Goal: Task Accomplishment & Management: Manage account settings

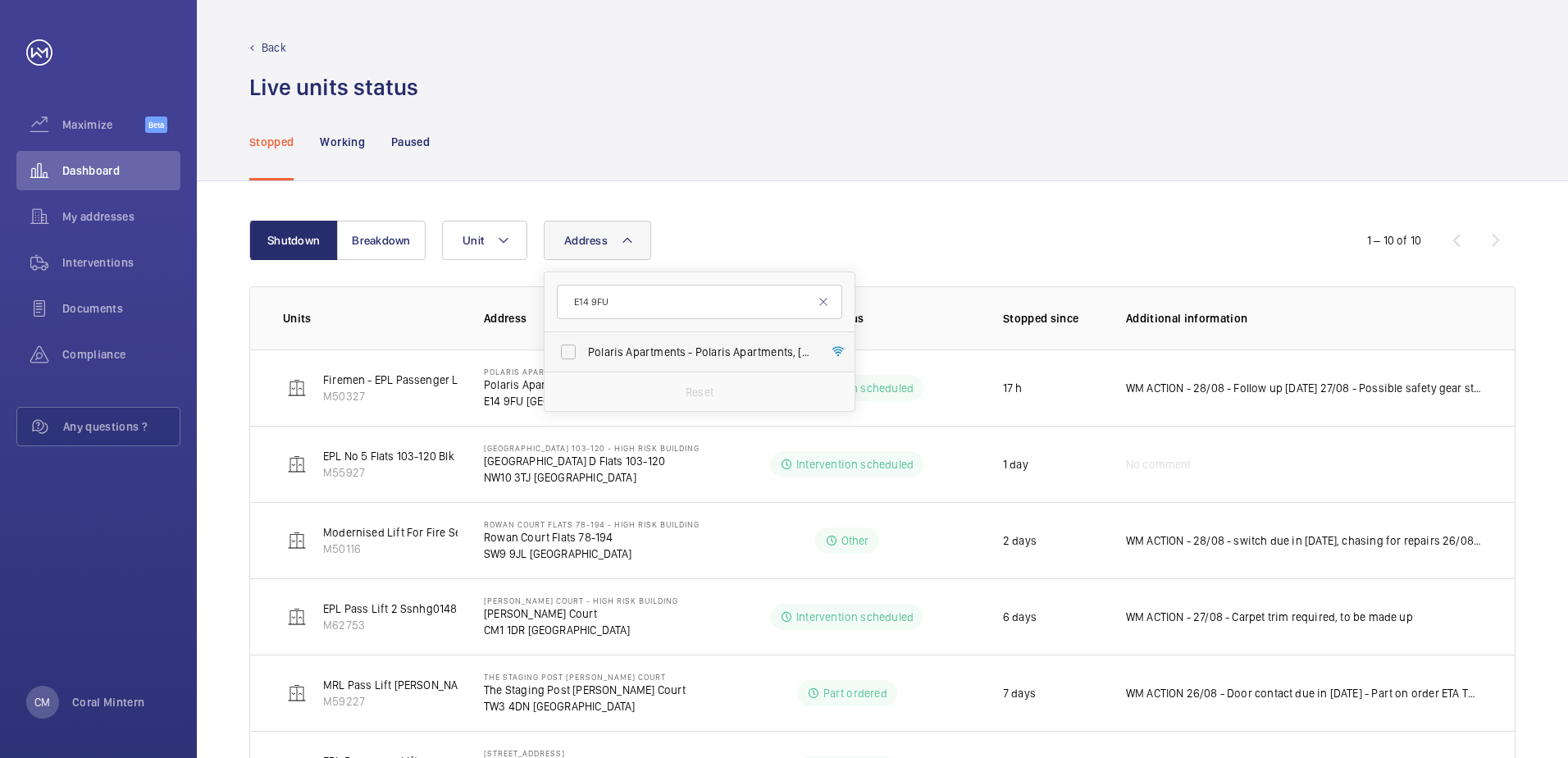
type input "E14 9FU"
click at [665, 351] on span "Polaris Apartments - [GEOGRAPHIC_DATA]" at bounding box center [701, 352] width 226 height 17
click at [585, 351] on input "Polaris Apartments - [GEOGRAPHIC_DATA]" at bounding box center [569, 352] width 33 height 33
checkbox input "true"
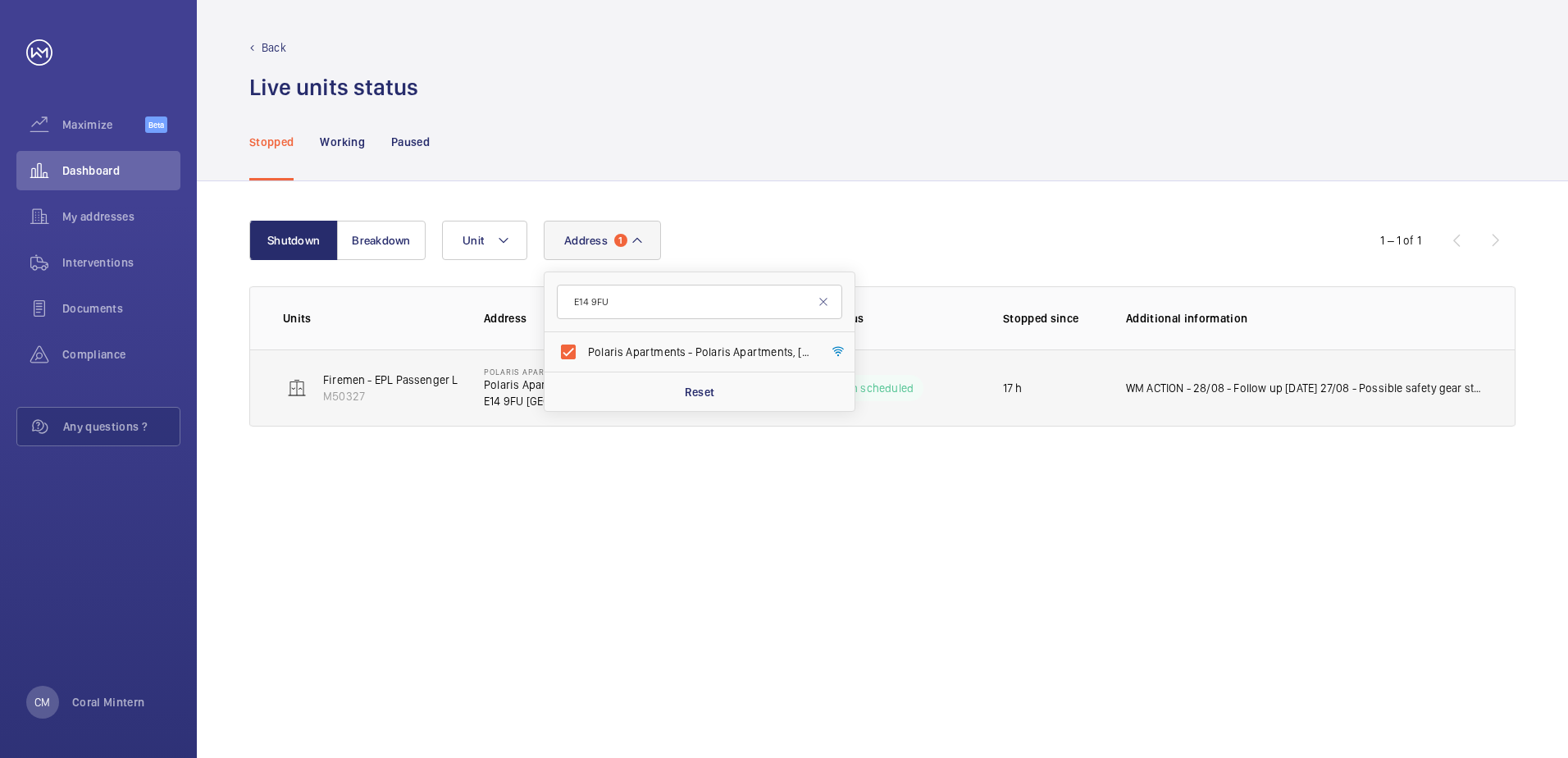
click at [1316, 369] on td "WM ACTION - 28/08 - Follow up [DATE] 27/08 - Possible safety gear stuck follow …" at bounding box center [1308, 388] width 415 height 77
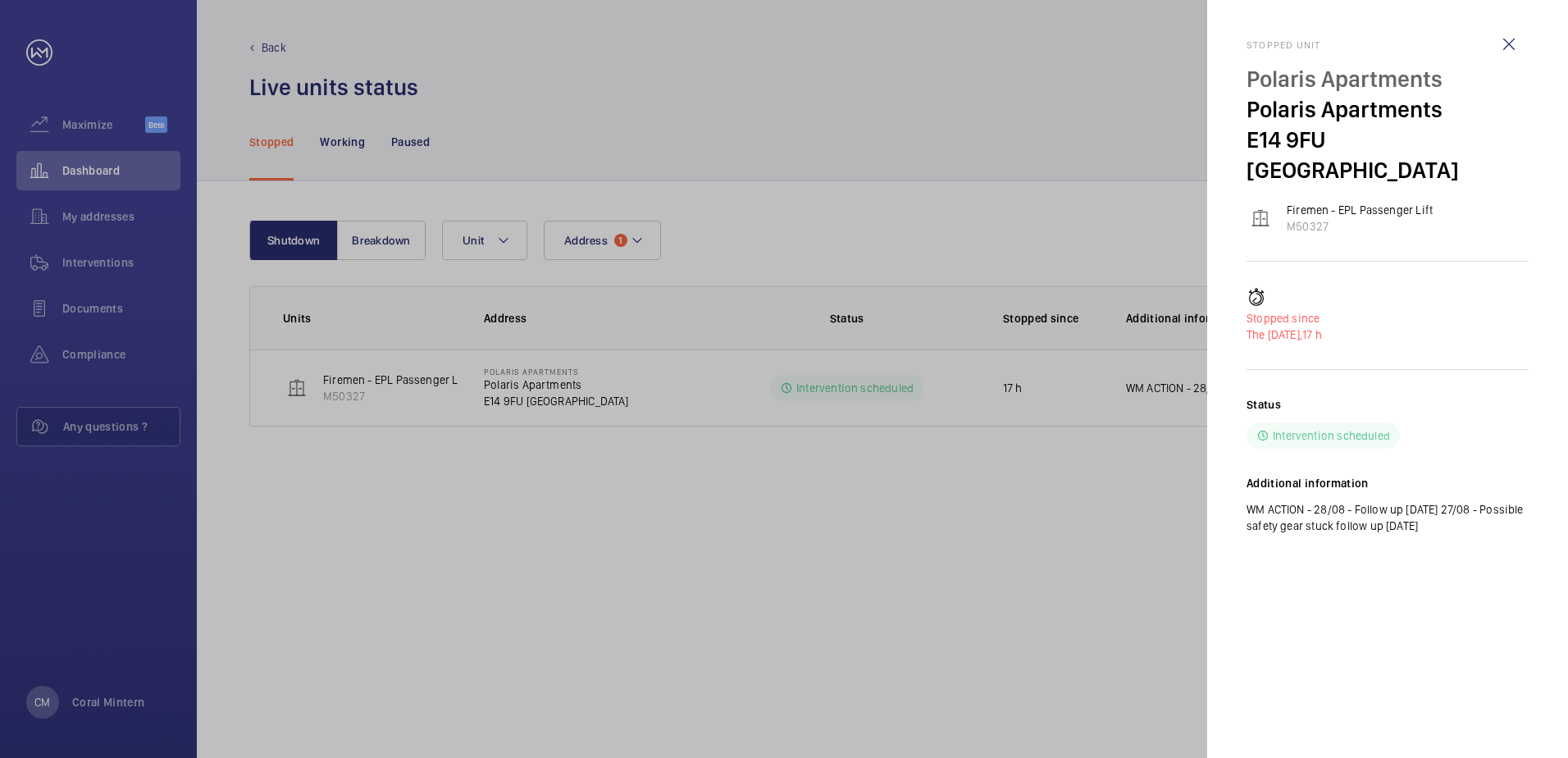
drag, startPoint x: 1471, startPoint y: 496, endPoint x: 1250, endPoint y: 459, distance: 224.1
click at [1250, 475] on div "Additional information WM ACTION - 28/08 - Follow up [DATE] 27/08 - Possible sa…" at bounding box center [1387, 504] width 282 height 59
copy div "Additional information WM ACTION - 28/08 - Follow up [DATE] 27/08 - Possible sa…"
click at [1494, 43] on wm-front-icon-button at bounding box center [1509, 45] width 40 height 40
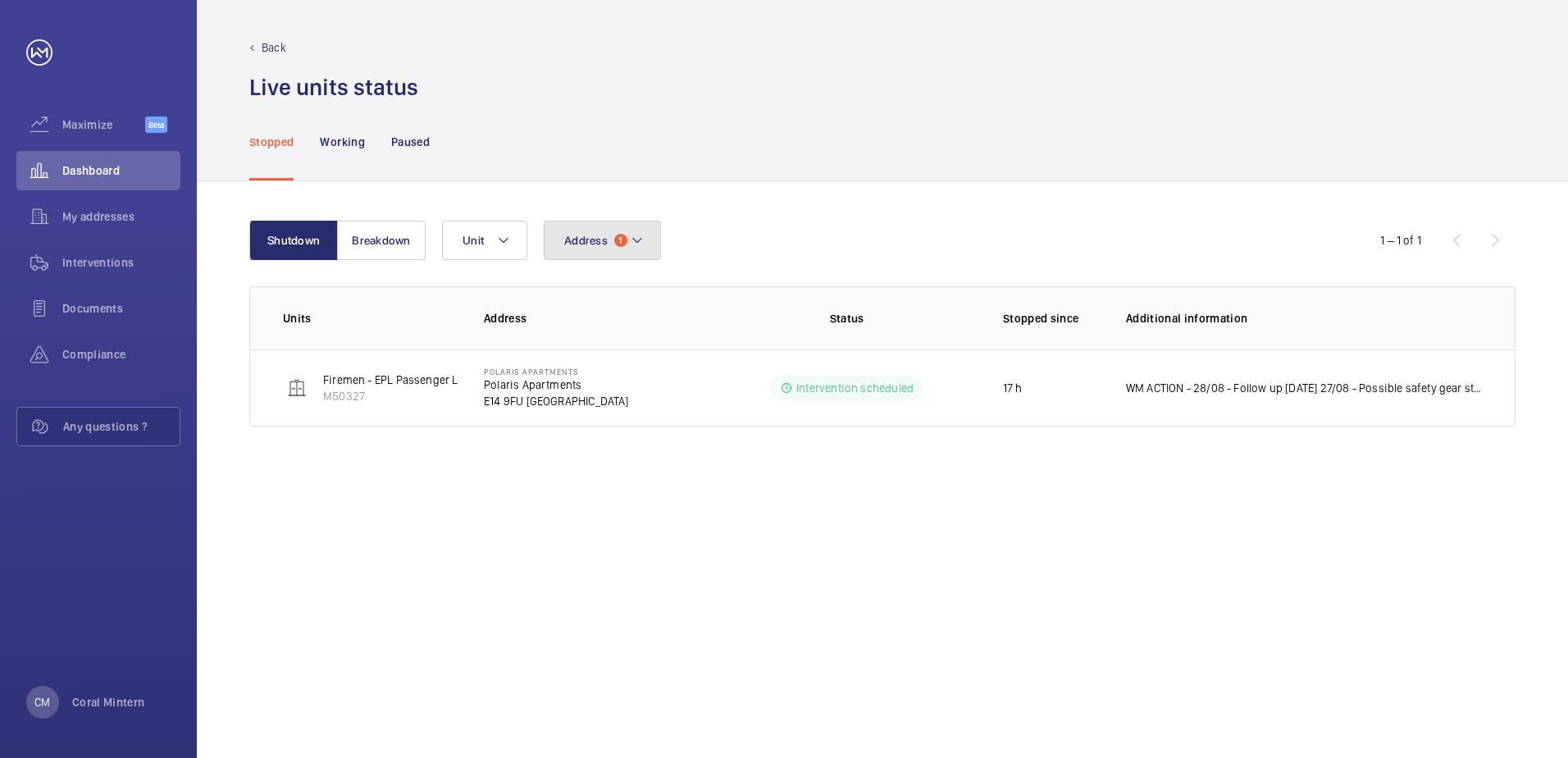
click at [618, 236] on span "1" at bounding box center [621, 241] width 13 height 13
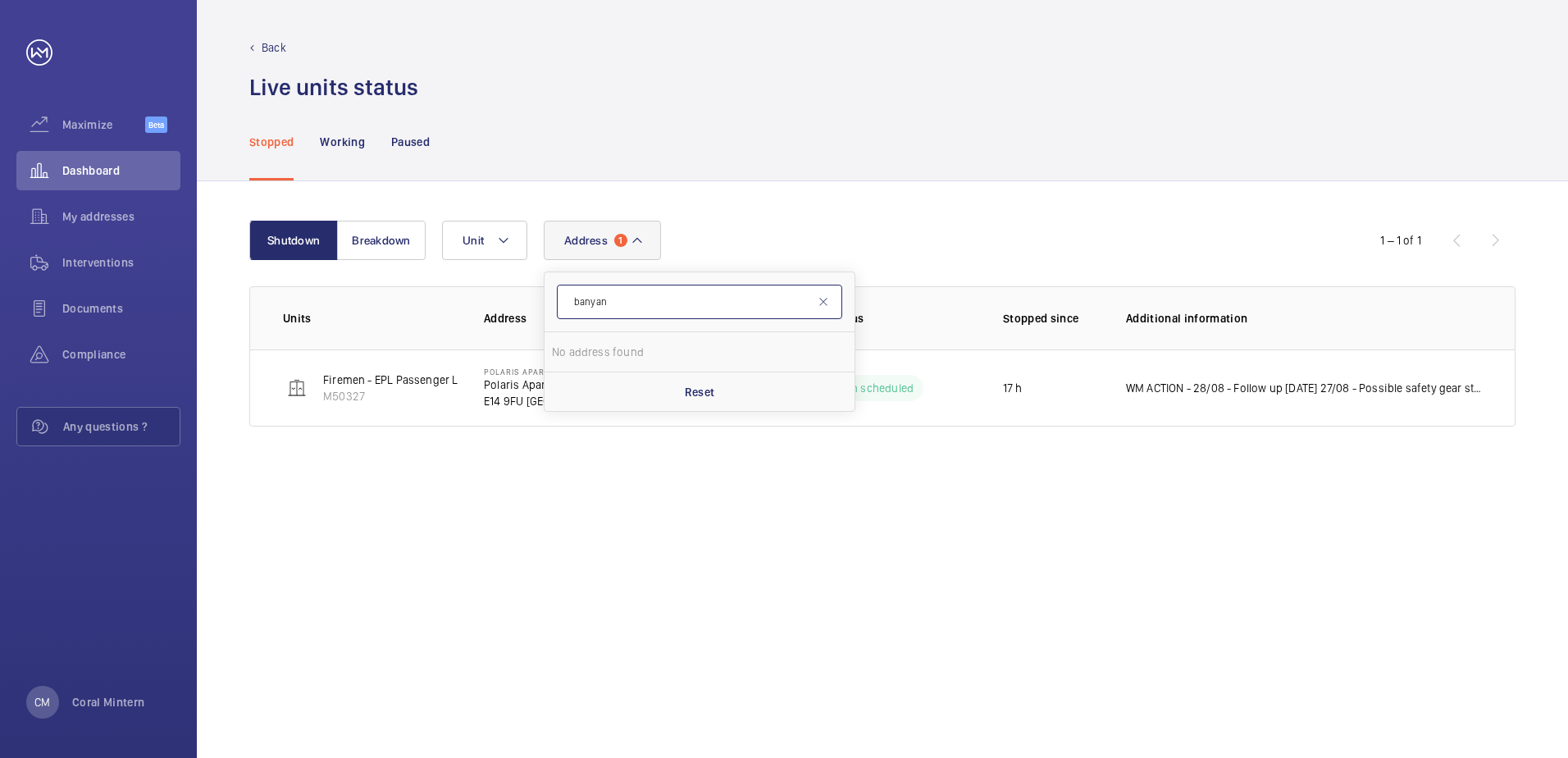
drag, startPoint x: 660, startPoint y: 296, endPoint x: 565, endPoint y: 297, distance: 95.0
click at [565, 297] on input "banyan" at bounding box center [699, 302] width 285 height 35
type input ";"
type input "[PERSON_NAME]"
click at [707, 357] on span "[PERSON_NAME] - High [STREET_ADDRESS][PERSON_NAME]" at bounding box center [701, 352] width 226 height 17
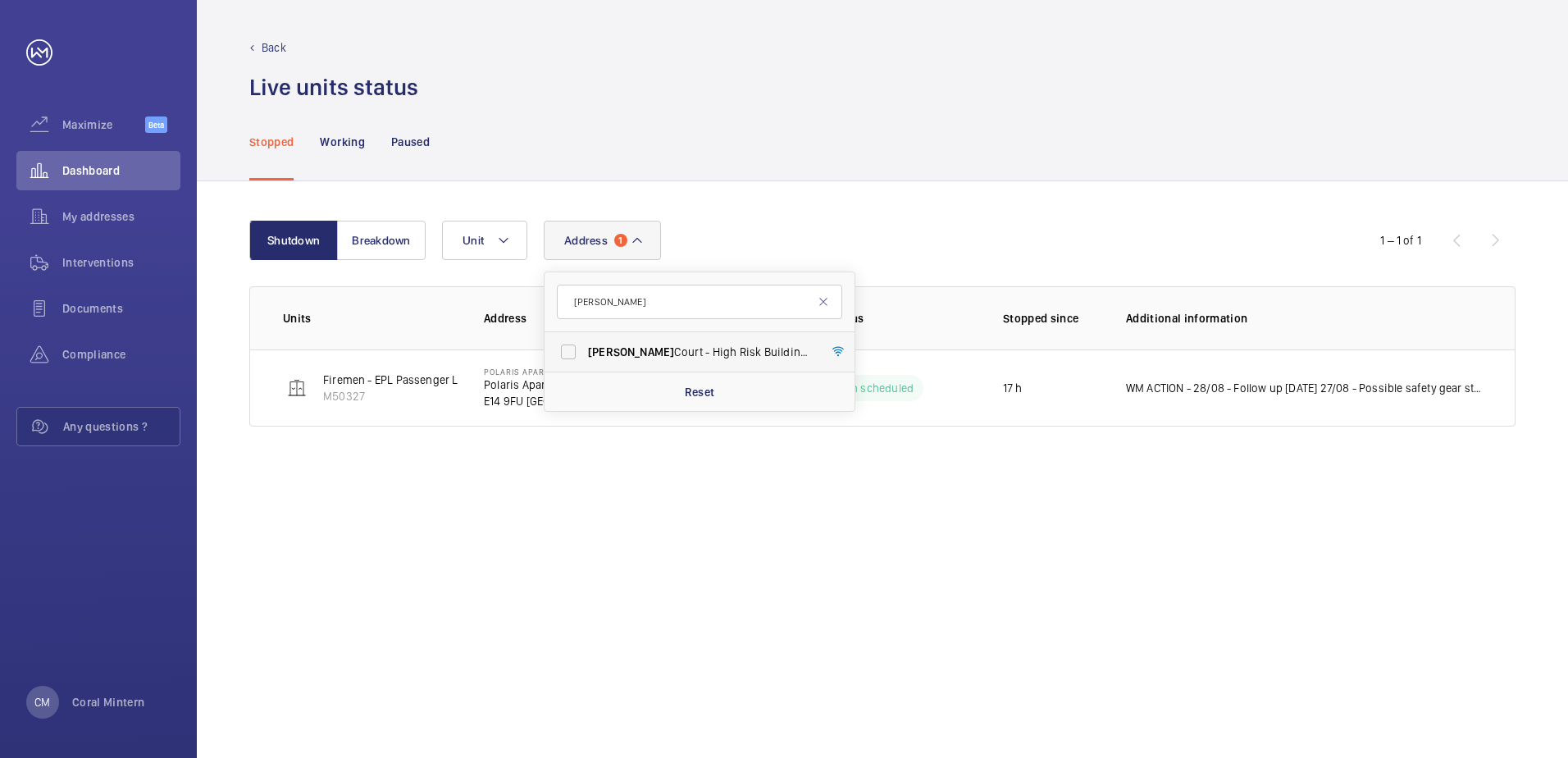
click at [585, 357] on input "[PERSON_NAME] - High [STREET_ADDRESS][PERSON_NAME]" at bounding box center [569, 352] width 33 height 33
checkbox input "true"
click at [794, 179] on div "Stopped Working Paused" at bounding box center [883, 141] width 1266 height 78
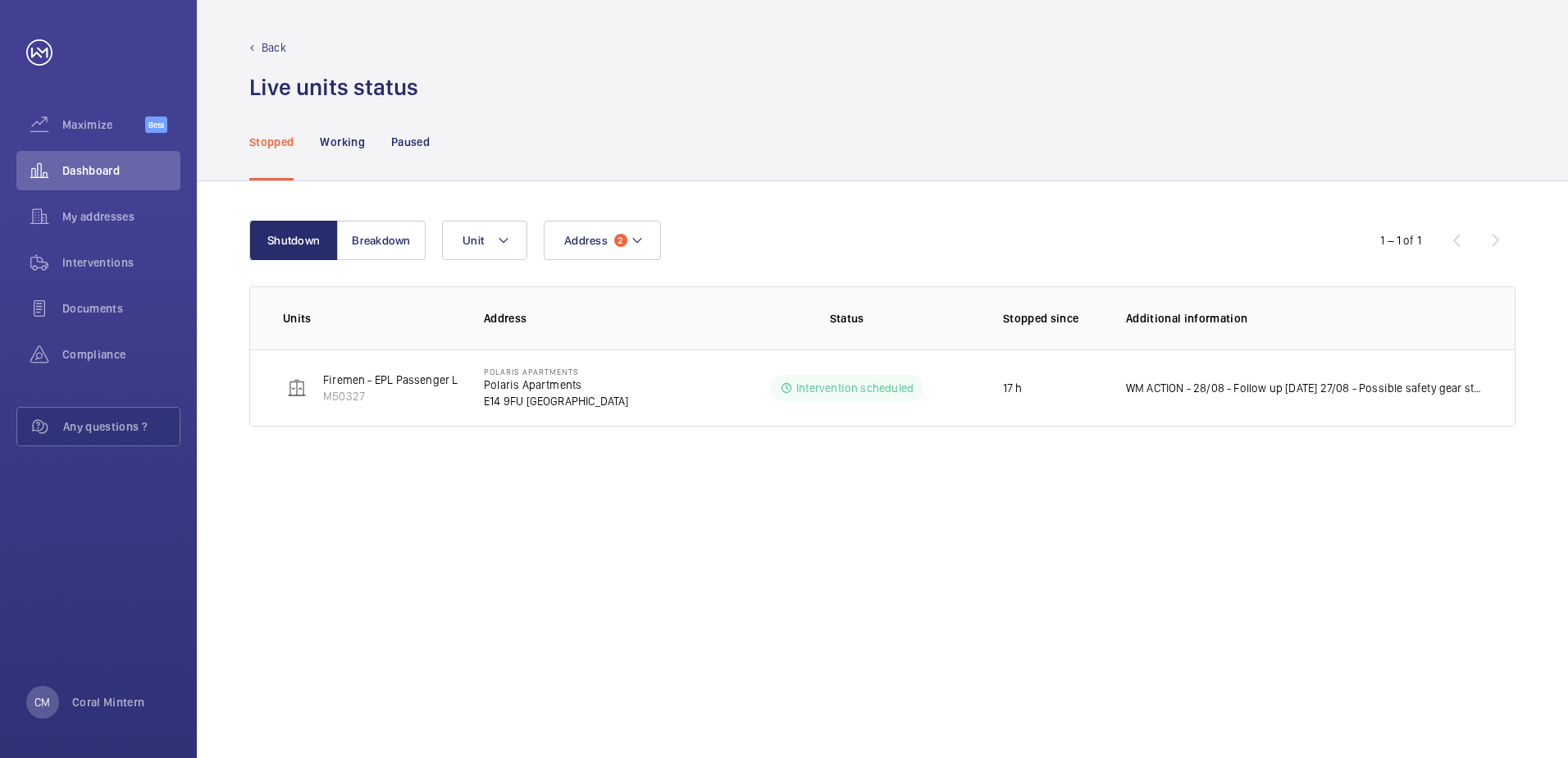
click at [613, 220] on div "Shutdown Breakdown Address 2 Unit 1 – 1 of 1 Units Address Status Stopped since…" at bounding box center [882, 470] width 1371 height 577
click at [613, 229] on button "Address 2" at bounding box center [603, 241] width 117 height 40
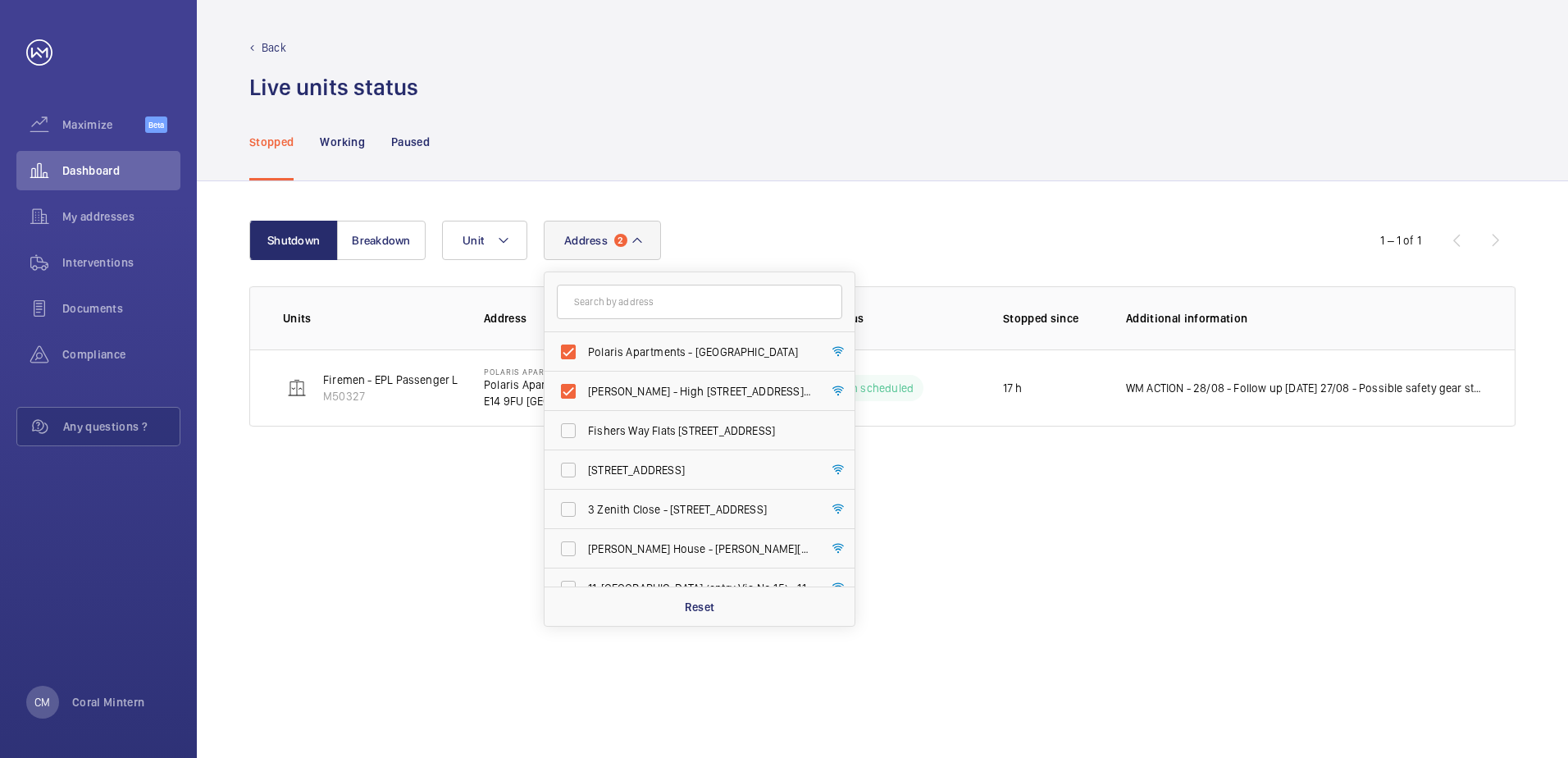
click at [685, 357] on span "Polaris Apartments - [GEOGRAPHIC_DATA]" at bounding box center [701, 352] width 226 height 17
click at [585, 357] on input "Polaris Apartments - [GEOGRAPHIC_DATA]" at bounding box center [569, 352] width 33 height 33
checkbox input "false"
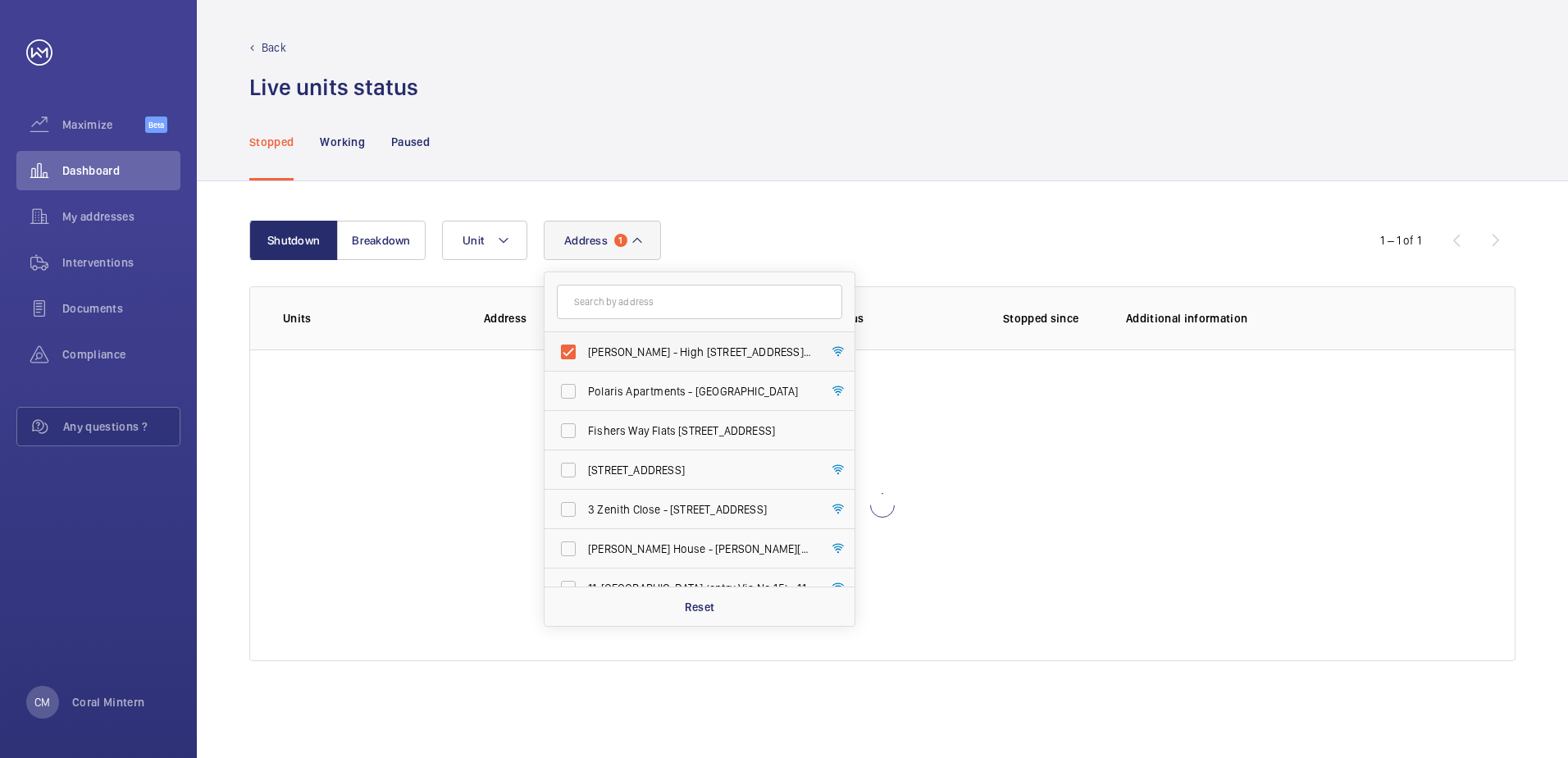
click at [698, 361] on label "[PERSON_NAME] - High [STREET_ADDRESS][PERSON_NAME]" at bounding box center [687, 352] width 285 height 40
click at [585, 361] on input "[PERSON_NAME] - High [STREET_ADDRESS][PERSON_NAME]" at bounding box center [569, 352] width 33 height 33
checkbox input "false"
click at [638, 299] on input "text" at bounding box center [699, 302] width 285 height 35
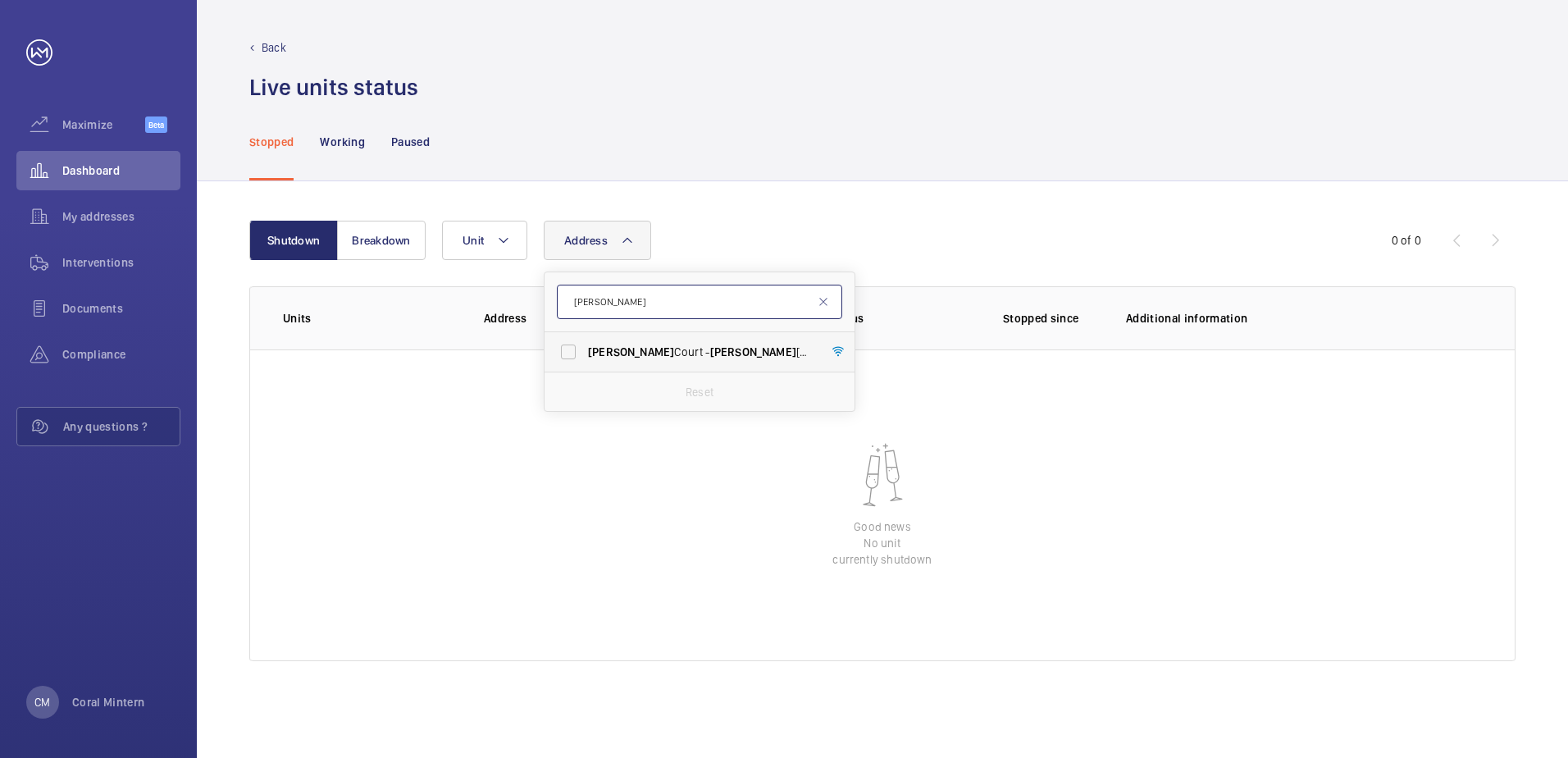
type input "[PERSON_NAME]"
click at [708, 337] on label "[PERSON_NAME][STREET_ADDRESS][PERSON_NAME]" at bounding box center [687, 352] width 285 height 40
click at [585, 337] on input "[PERSON_NAME][STREET_ADDRESS][PERSON_NAME]" at bounding box center [569, 352] width 33 height 33
click at [604, 356] on span "[PERSON_NAME]" at bounding box center [631, 352] width 86 height 13
click at [585, 356] on input "[PERSON_NAME][STREET_ADDRESS][PERSON_NAME]" at bounding box center [569, 352] width 33 height 33
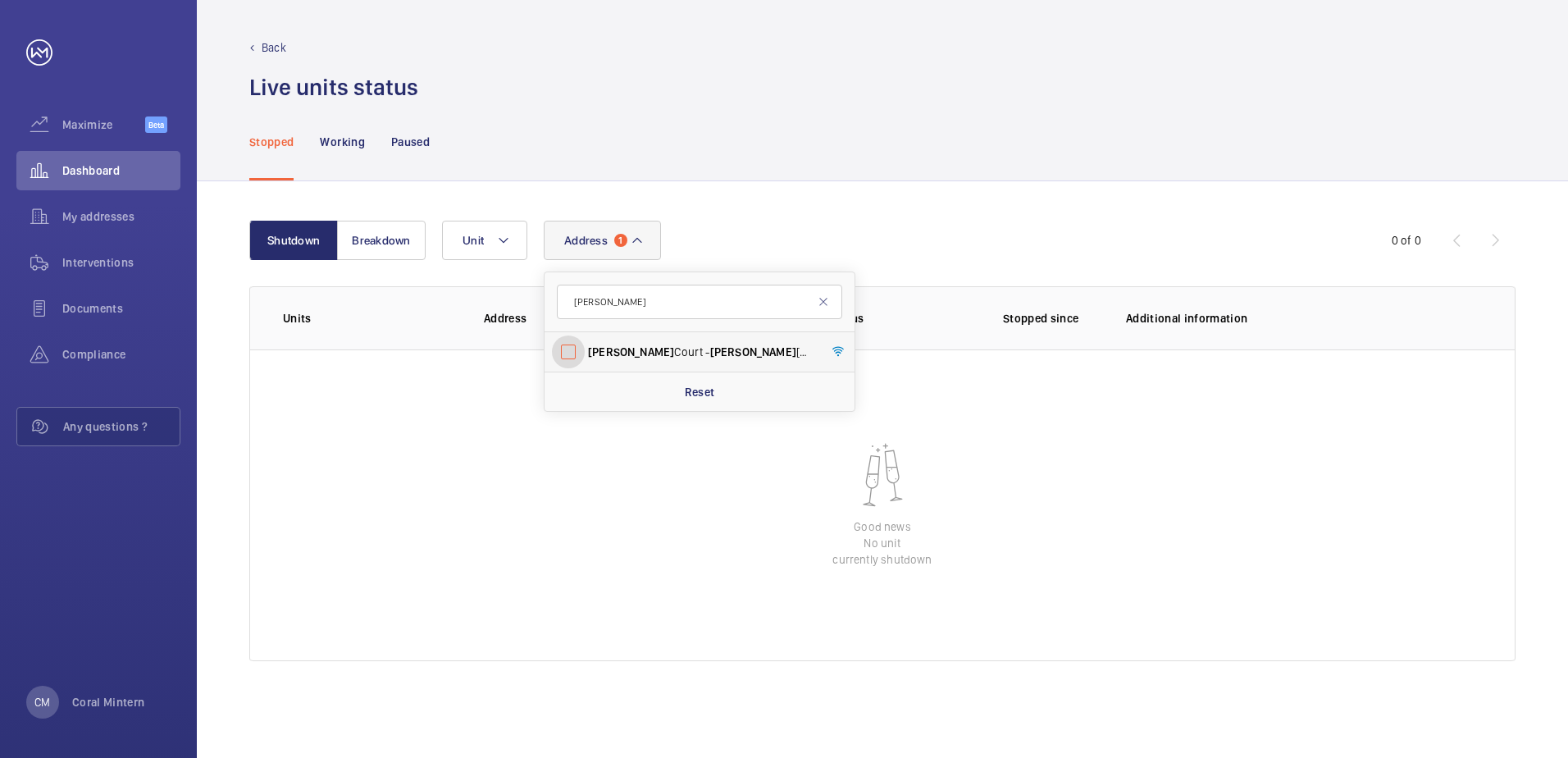
checkbox input "false"
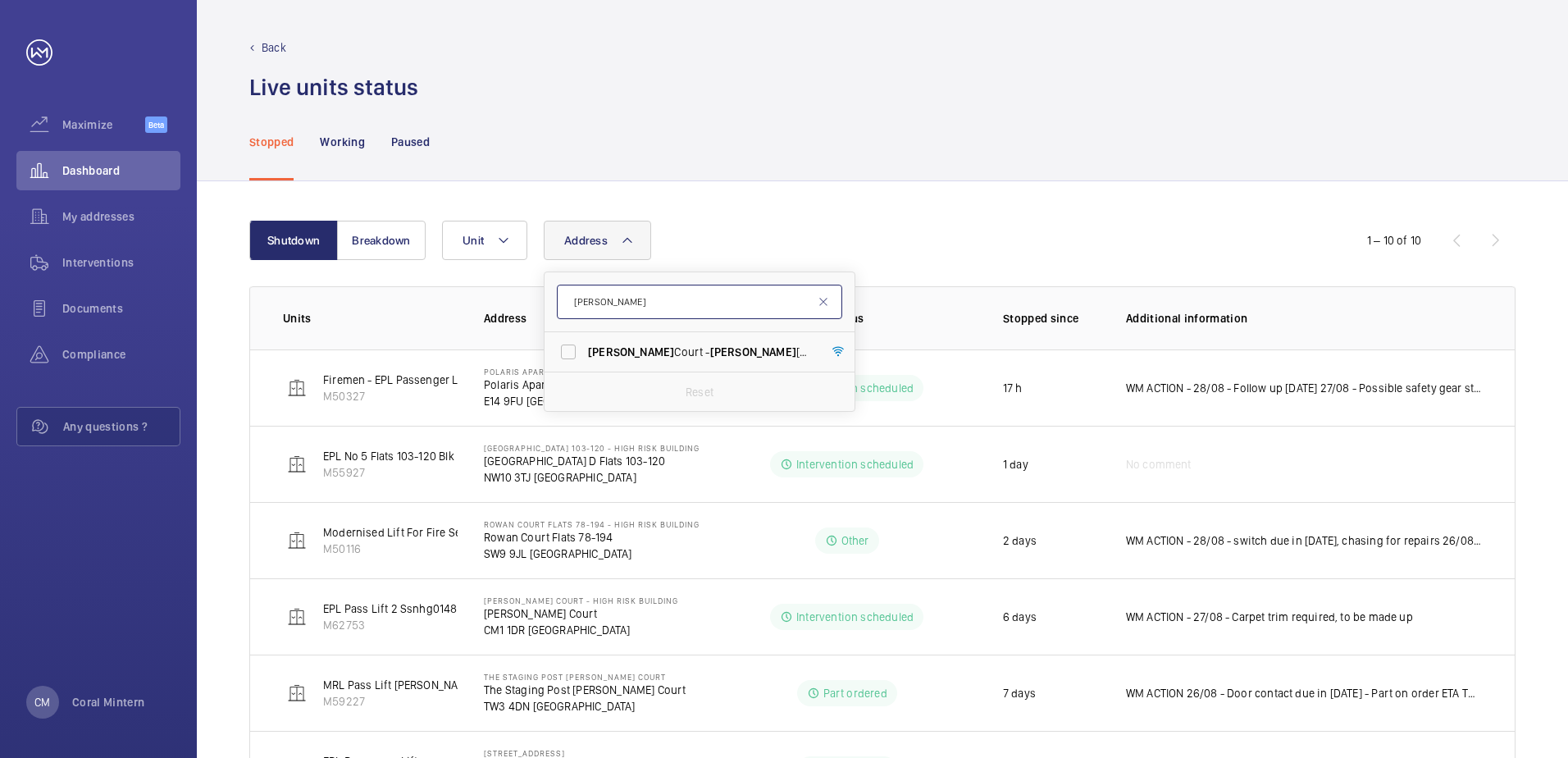
drag, startPoint x: 651, startPoint y: 288, endPoint x: 575, endPoint y: 287, distance: 76.0
click at [575, 287] on input "[PERSON_NAME]" at bounding box center [699, 302] width 285 height 35
type input "rowan court"
click at [758, 350] on span "Rowan Court Flats [STREET_ADDRESS]" at bounding box center [701, 352] width 226 height 17
click at [585, 350] on input "Rowan Court Flats [STREET_ADDRESS]" at bounding box center [569, 352] width 33 height 33
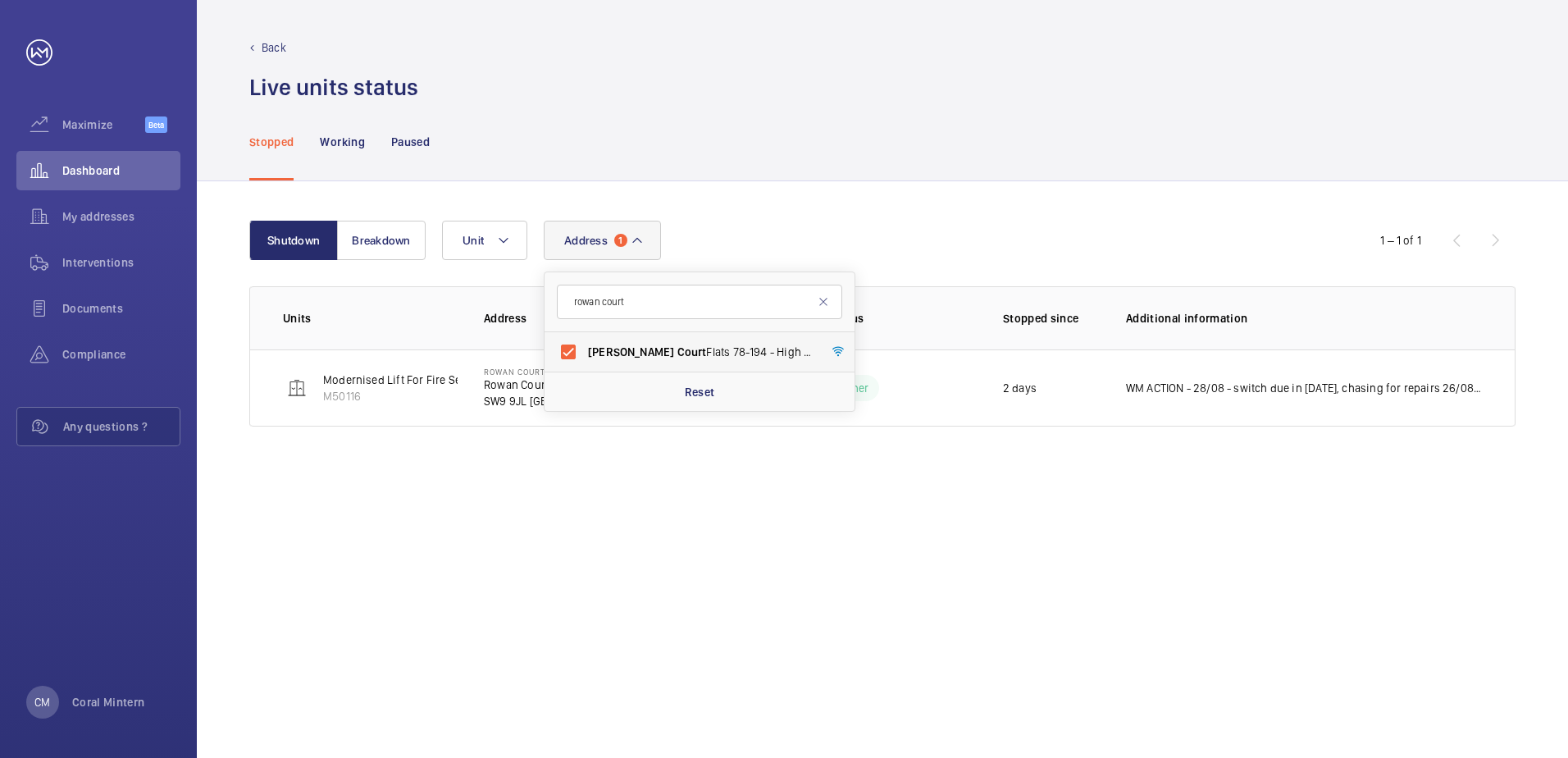
click at [771, 364] on label "Rowan Court Flats [STREET_ADDRESS]" at bounding box center [687, 352] width 285 height 40
click at [585, 364] on input "Rowan Court Flats [STREET_ADDRESS]" at bounding box center [569, 352] width 33 height 33
checkbox input "false"
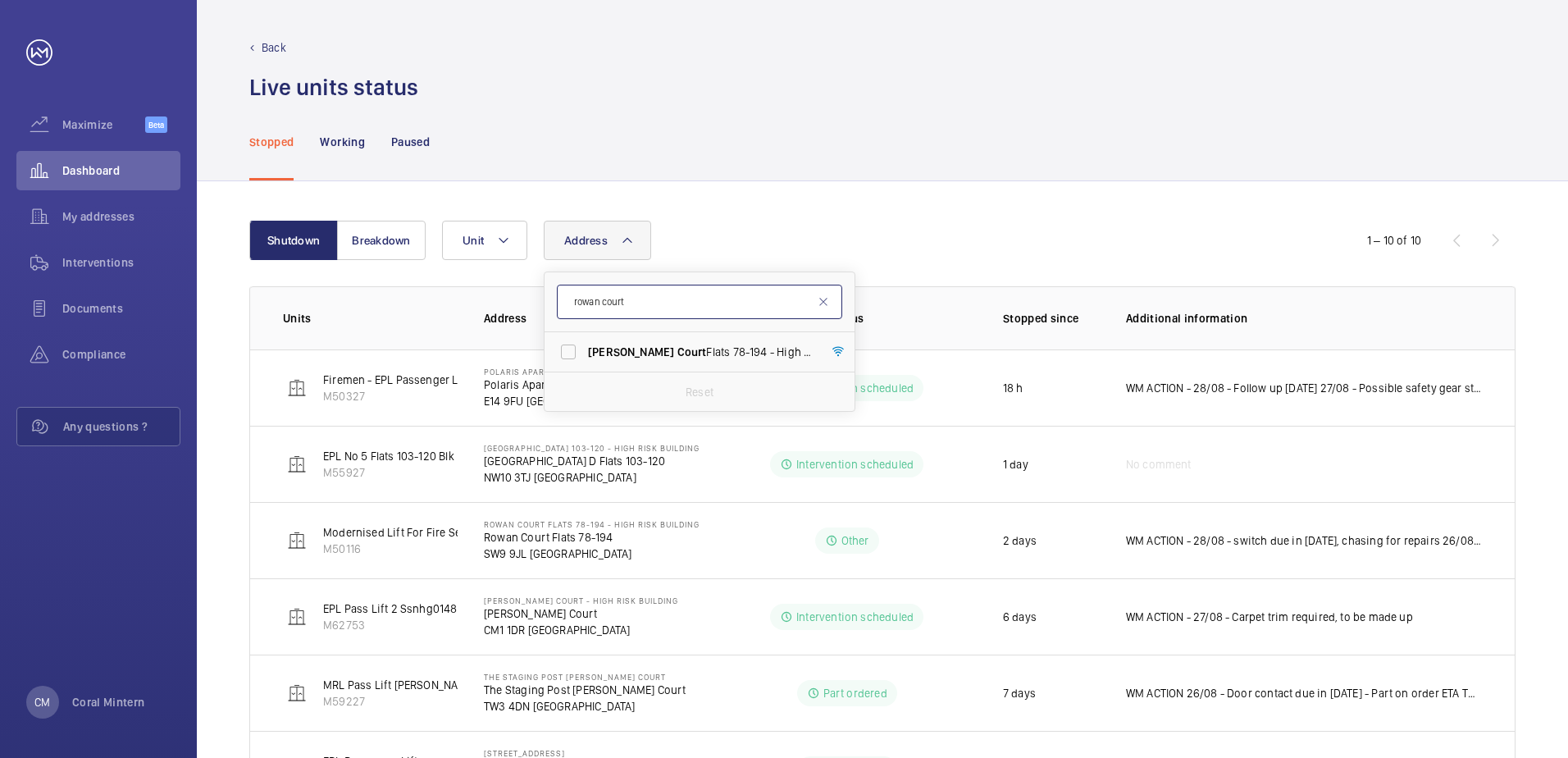
drag, startPoint x: 664, startPoint y: 293, endPoint x: 570, endPoint y: 291, distance: 94.0
click at [570, 291] on input "rowan court" at bounding box center [699, 302] width 285 height 35
drag, startPoint x: 643, startPoint y: 293, endPoint x: 562, endPoint y: 302, distance: 81.5
click at [562, 302] on input "[PERSON_NAME]" at bounding box center [699, 302] width 285 height 35
type input "cm17"
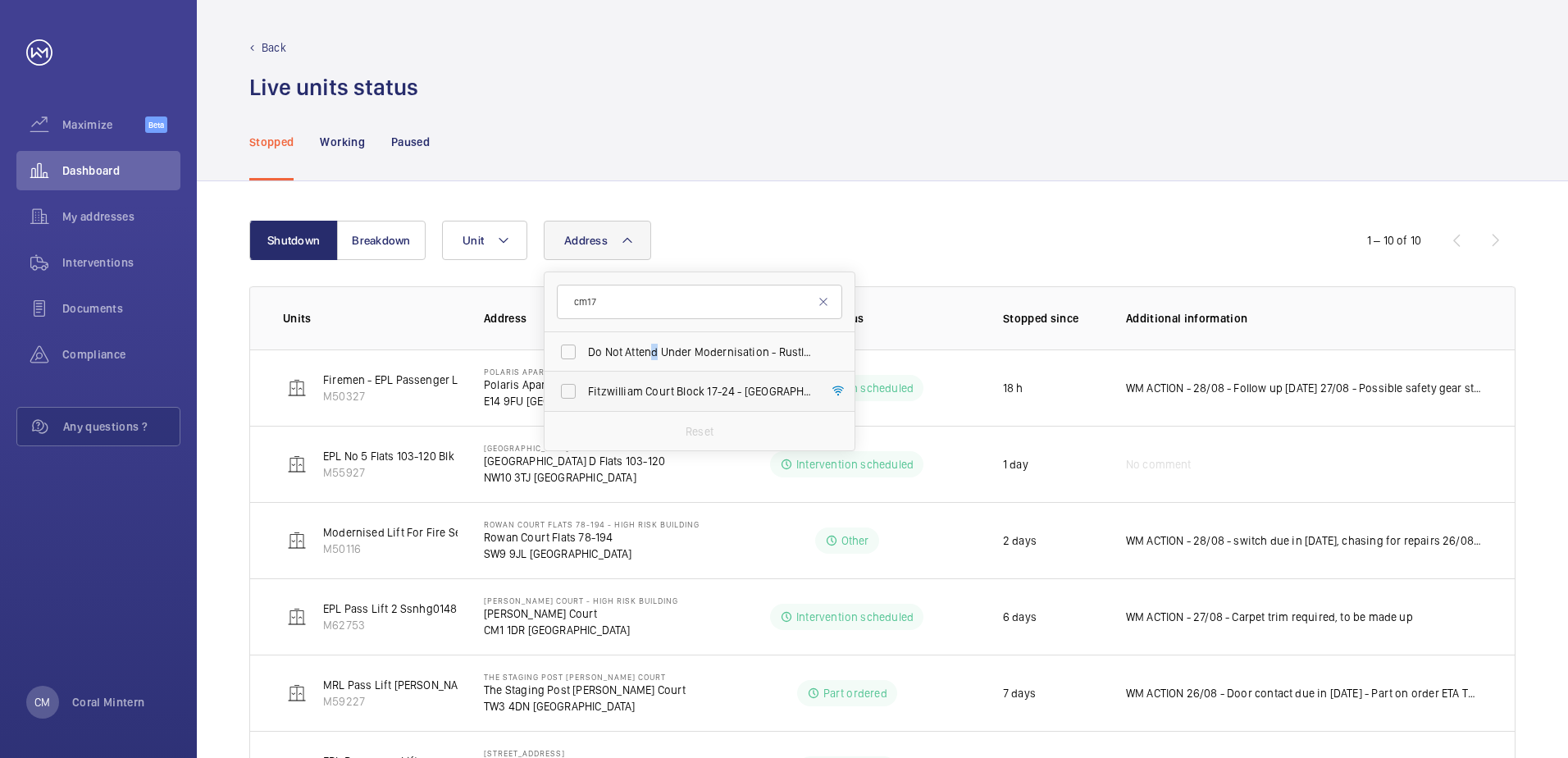
drag, startPoint x: 652, startPoint y: 354, endPoint x: 665, endPoint y: 391, distance: 39.2
click at [665, 391] on ul "Do Not Attend Under Modernisation - Rustle Court - [GEOGRAPHIC_DATA] [STREET_AD…" at bounding box center [699, 371] width 310 height 79
click at [667, 393] on span "Fitzwilliam Court Block [STREET_ADDRESS]" at bounding box center [701, 391] width 226 height 17
click at [585, 393] on input "Fitzwilliam Court Block [STREET_ADDRESS]" at bounding box center [569, 391] width 33 height 33
checkbox input "true"
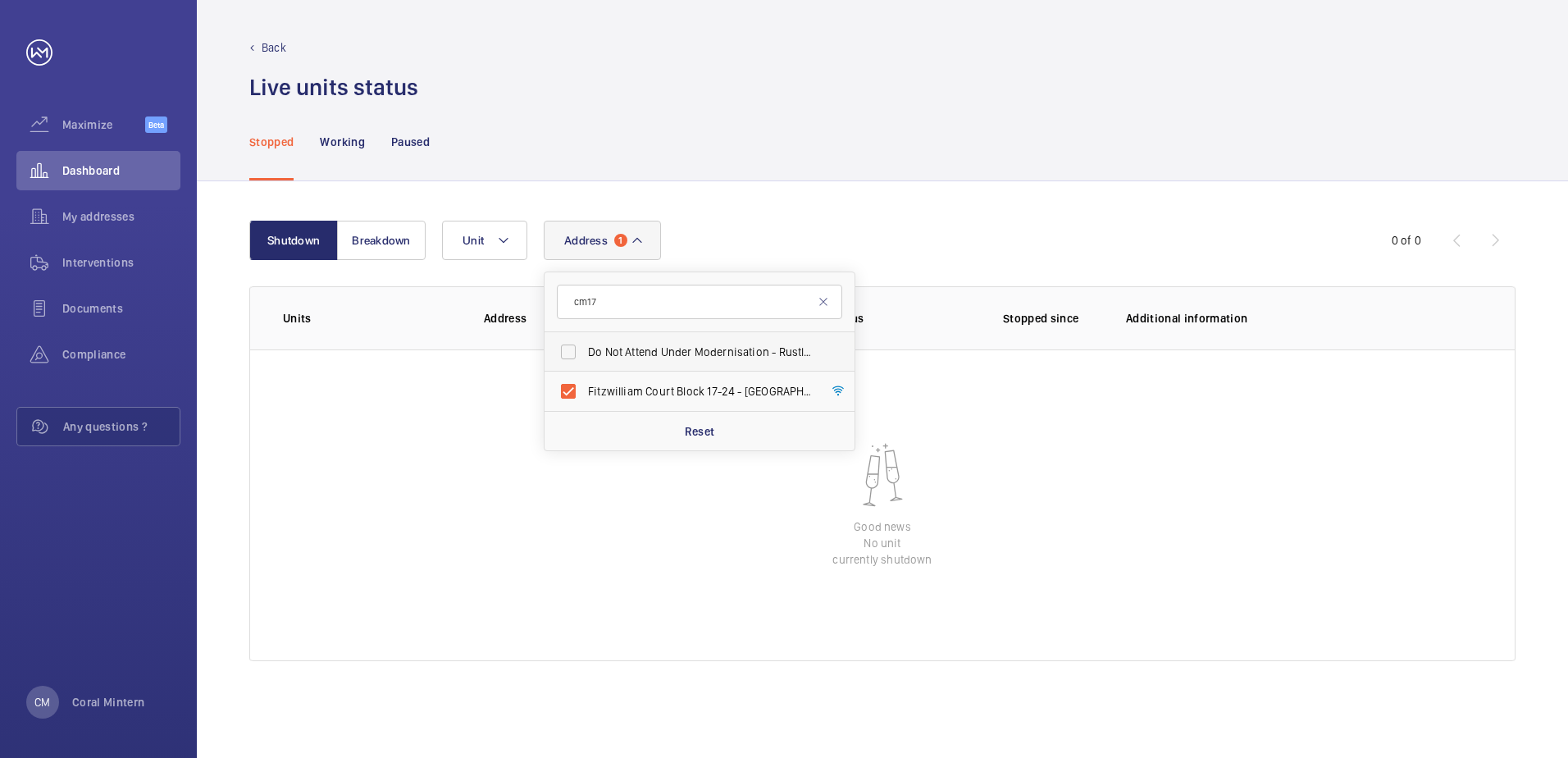
click at [745, 350] on span "Do Not Attend Under Modernisation - Rustle Court - [GEOGRAPHIC_DATA]" at bounding box center [701, 352] width 226 height 17
click at [585, 350] on input "Do Not Attend Under Modernisation - Rustle Court - [GEOGRAPHIC_DATA]" at bounding box center [569, 352] width 33 height 33
checkbox input "true"
click at [703, 372] on label "Fitzwilliam Court Block [STREET_ADDRESS]" at bounding box center [687, 392] width 285 height 40
click at [585, 374] on input "Fitzwilliam Court Block [STREET_ADDRESS]" at bounding box center [569, 391] width 33 height 33
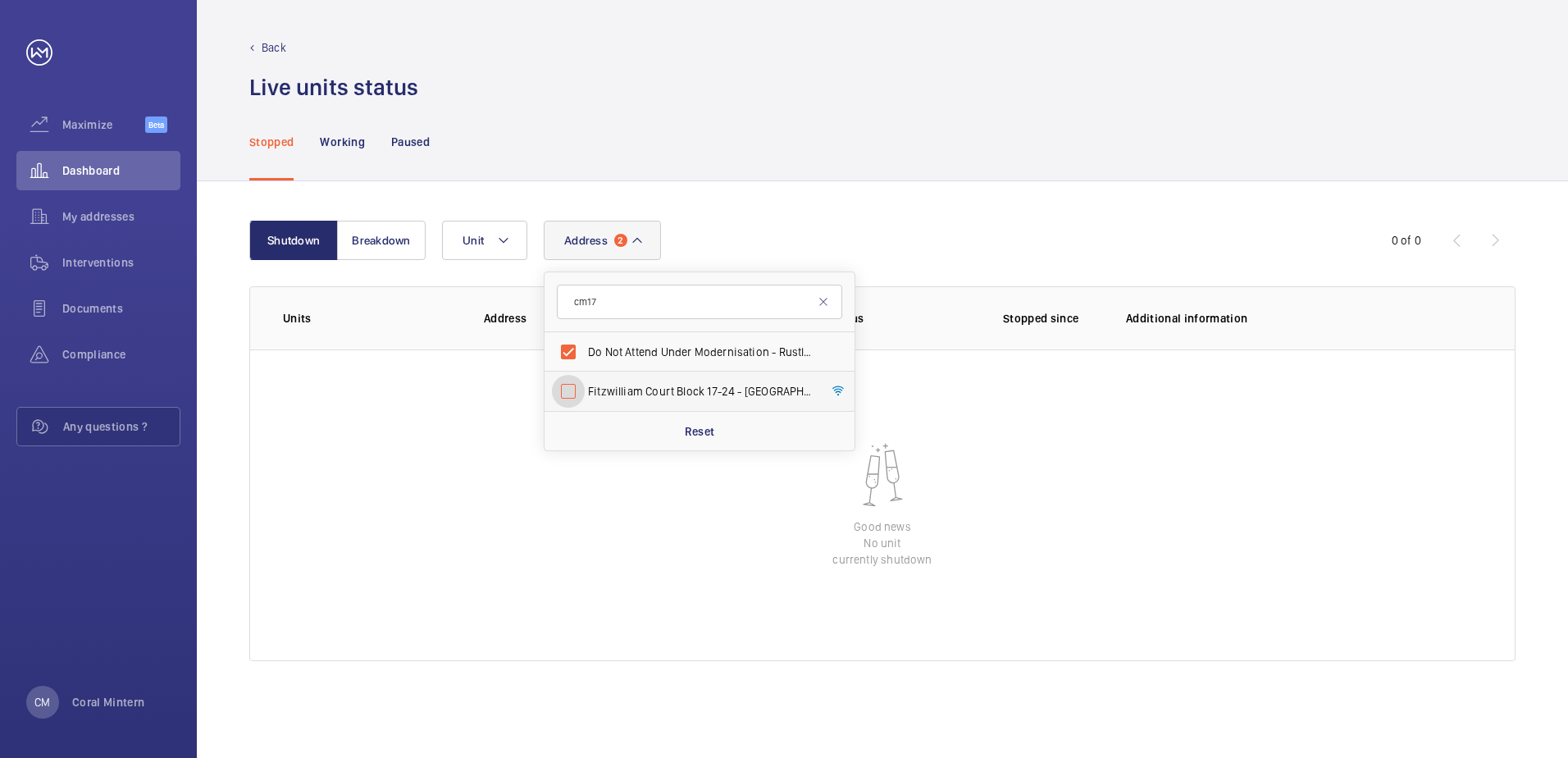
checkbox input "false"
click at [701, 336] on label "Do Not Attend Under Modernisation - Rustle Court - [GEOGRAPHIC_DATA]" at bounding box center [687, 352] width 285 height 40
click at [585, 336] on input "Do Not Attend Under Modernisation - Rustle Court - [GEOGRAPHIC_DATA]" at bounding box center [569, 352] width 33 height 33
checkbox input "false"
